Goal: Task Accomplishment & Management: Use online tool/utility

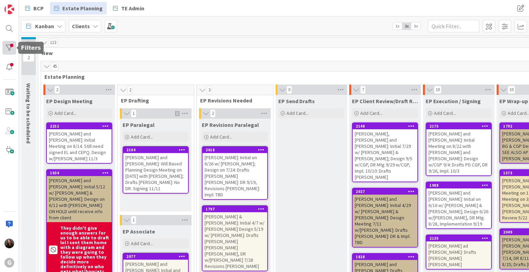
click at [13, 45] on div at bounding box center [9, 48] width 14 height 14
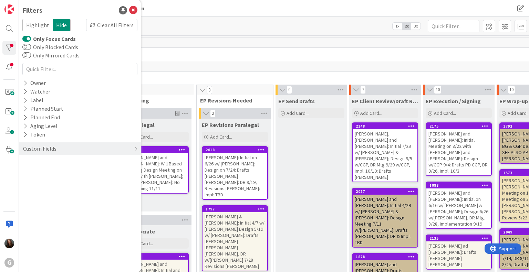
click at [28, 38] on button "Only Focus Cards" at bounding box center [26, 38] width 9 height 7
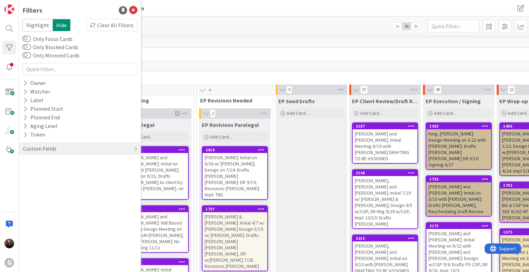
click at [211, 51] on span "New" at bounding box center [385, 53] width 687 height 7
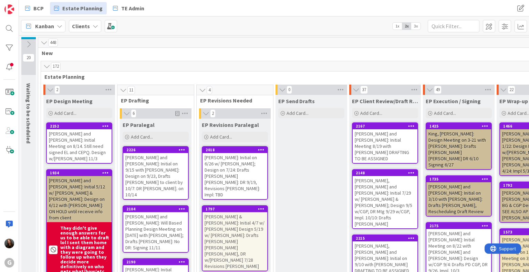
click at [29, 46] on icon at bounding box center [29, 45] width 8 height 8
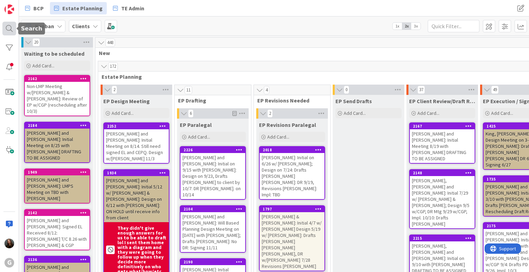
click at [9, 26] on div at bounding box center [9, 29] width 14 height 14
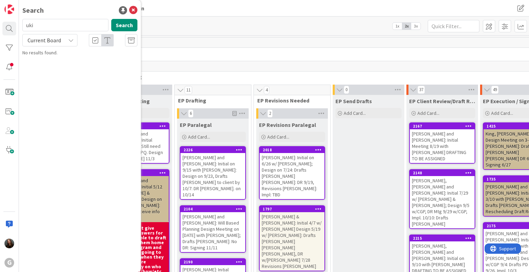
type input "uki"
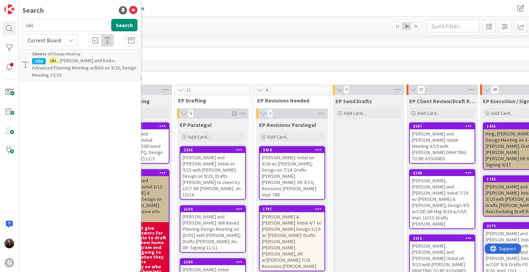
click at [93, 63] on span ", [PERSON_NAME] and Keiko - Advanced Planning Meeting w/BAG on 9/23, Design Mee…" at bounding box center [84, 67] width 104 height 21
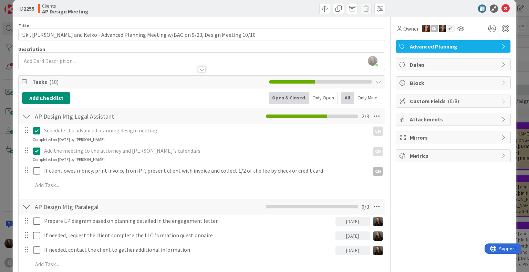
scroll to position [3, 0]
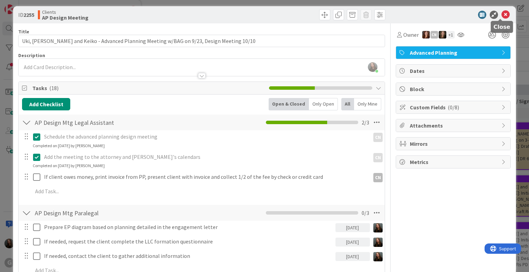
click at [501, 13] on icon at bounding box center [505, 15] width 8 height 8
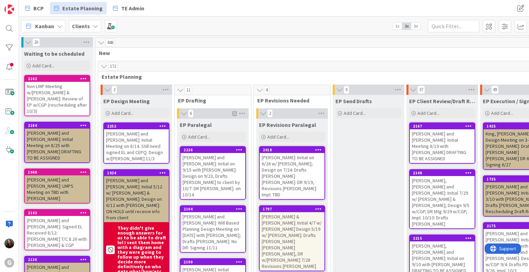
click at [28, 42] on icon at bounding box center [28, 42] width 8 height 7
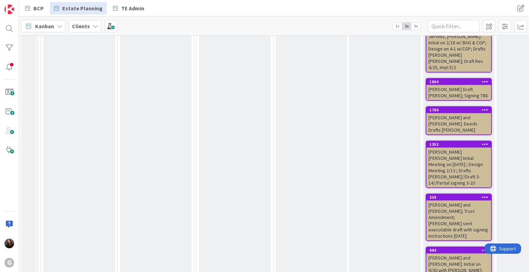
scroll to position [2135, 0]
